Goal: Task Accomplishment & Management: Complete application form

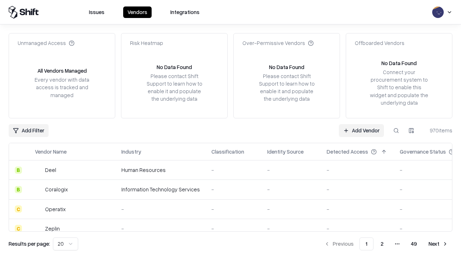
click at [361, 130] on link "Add Vendor" at bounding box center [361, 130] width 45 height 13
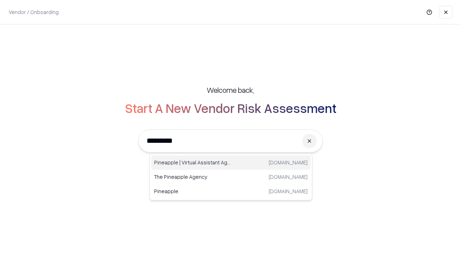
click at [231, 163] on div "Pineapple | Virtual Assistant Agency trypineapple.com" at bounding box center [230, 163] width 159 height 14
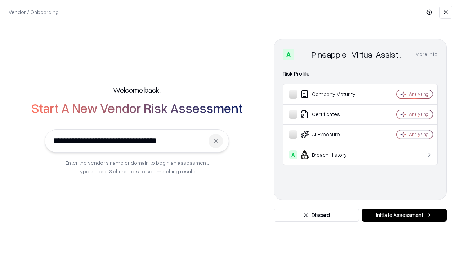
type input "**********"
click at [404, 215] on button "Initiate Assessment" at bounding box center [404, 215] width 85 height 13
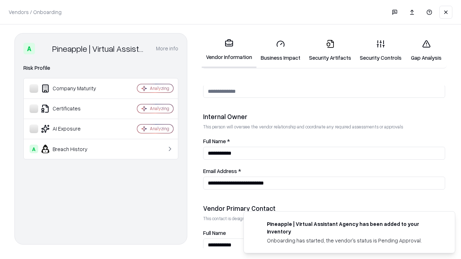
scroll to position [373, 0]
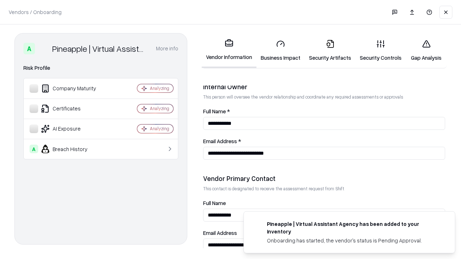
click at [281, 50] on link "Business Impact" at bounding box center [280, 50] width 48 height 33
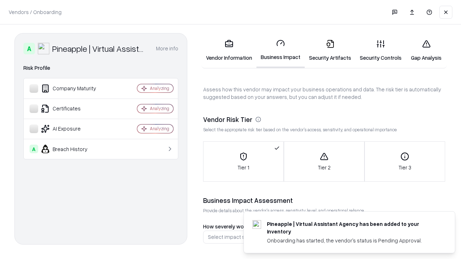
click at [330, 50] on link "Security Artifacts" at bounding box center [330, 50] width 51 height 33
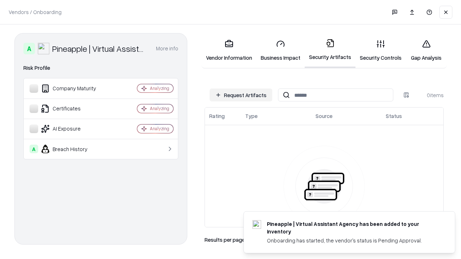
click at [241, 95] on button "Request Artifacts" at bounding box center [241, 95] width 63 height 13
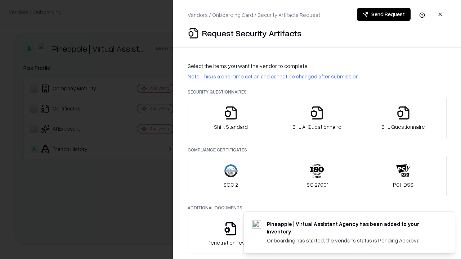
click at [230, 118] on icon "button" at bounding box center [231, 113] width 14 height 14
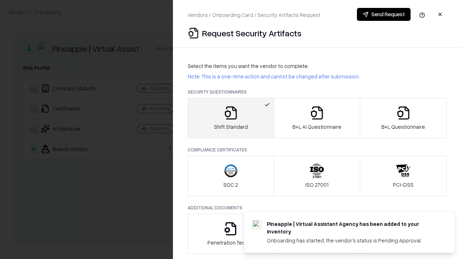
click at [383, 14] on button "Send Request" at bounding box center [384, 14] width 54 height 13
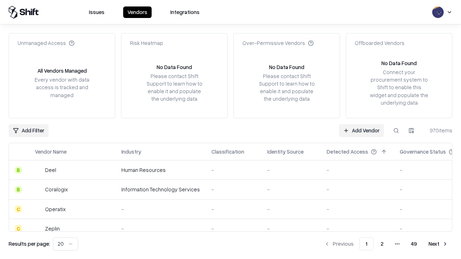
click at [396, 130] on button at bounding box center [396, 130] width 13 height 13
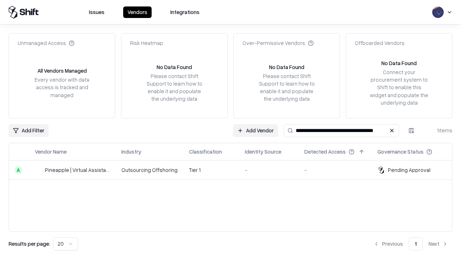
type input "**********"
click at [235, 170] on td "Tier 1" at bounding box center [211, 170] width 56 height 19
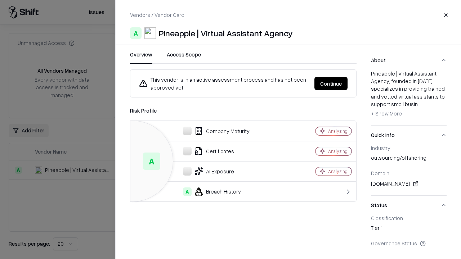
click at [331, 84] on button "Continue" at bounding box center [330, 83] width 33 height 13
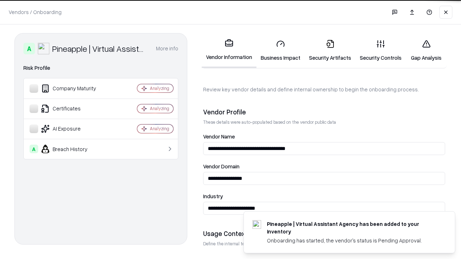
click at [330, 50] on link "Security Artifacts" at bounding box center [330, 50] width 51 height 33
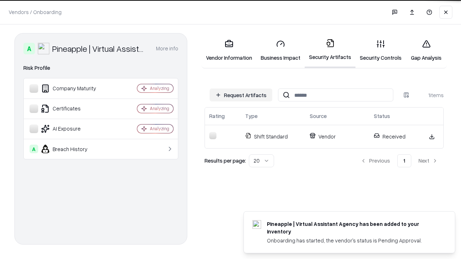
click at [381, 50] on link "Security Controls" at bounding box center [380, 50] width 50 height 33
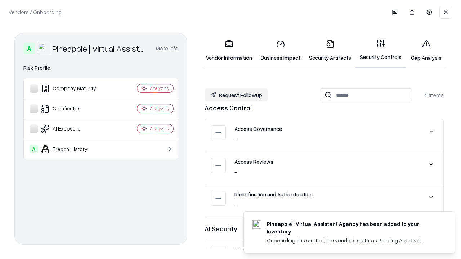
click at [236, 95] on button "Request Followup" at bounding box center [236, 95] width 63 height 13
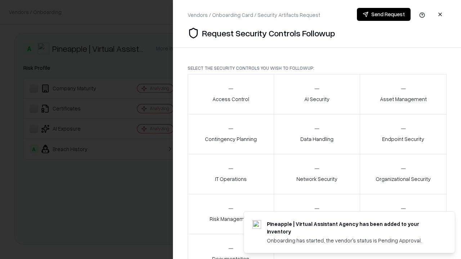
click at [230, 94] on div "Access Control" at bounding box center [230, 94] width 37 height 18
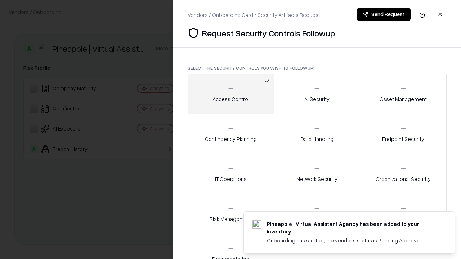
click at [383, 14] on button "Send Request" at bounding box center [384, 14] width 54 height 13
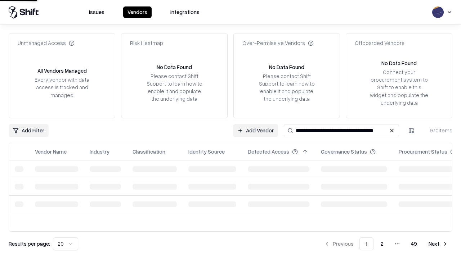
type input "**********"
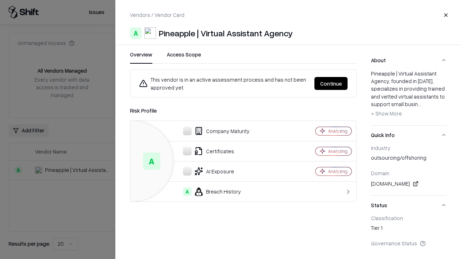
click at [331, 84] on button "Continue" at bounding box center [330, 83] width 33 height 13
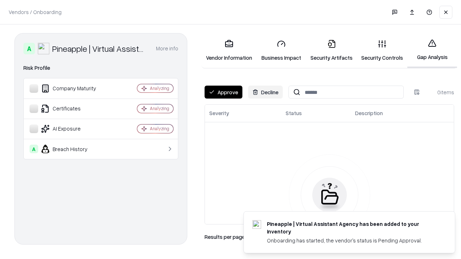
click at [223, 92] on button "Approve" at bounding box center [224, 92] width 38 height 13
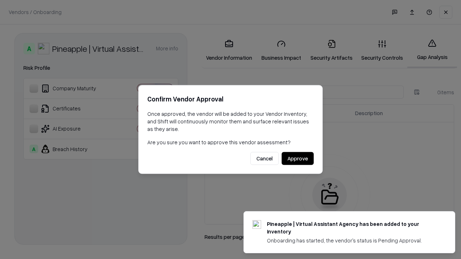
click at [297, 158] on button "Approve" at bounding box center [298, 158] width 32 height 13
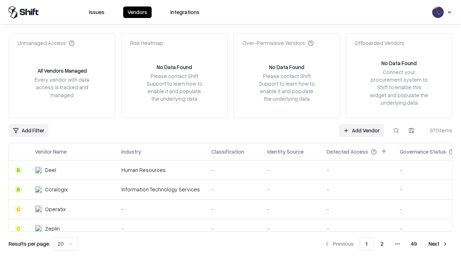
type input "**********"
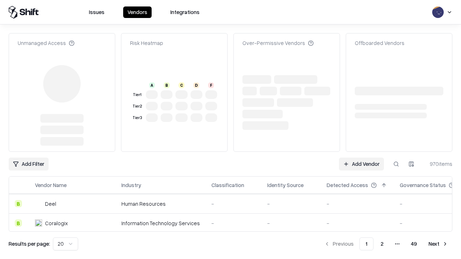
click at [361, 158] on link "Add Vendor" at bounding box center [361, 164] width 45 height 13
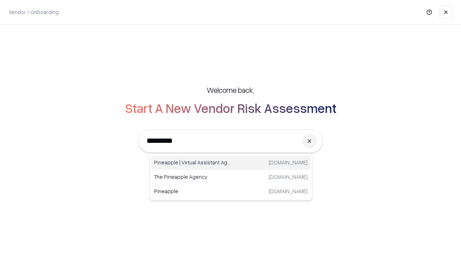
click at [231, 163] on div "Pineapple | Virtual Assistant Agency trypineapple.com" at bounding box center [230, 163] width 159 height 14
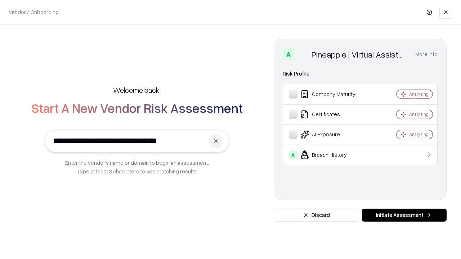
type input "**********"
click at [404, 215] on button "Initiate Assessment" at bounding box center [404, 215] width 85 height 13
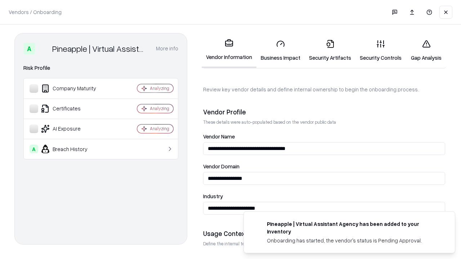
scroll to position [55, 0]
